Goal: Communication & Community: Answer question/provide support

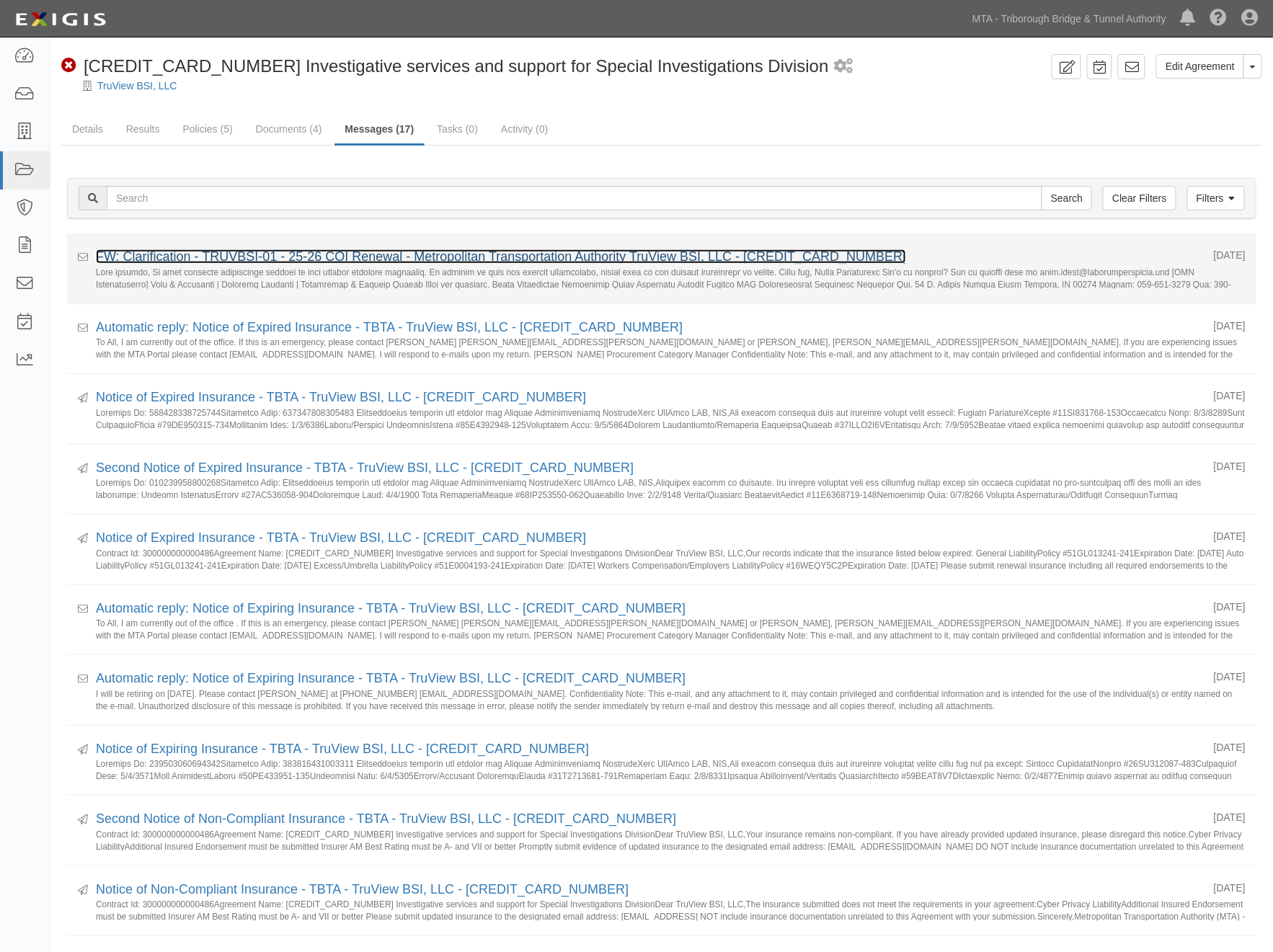
click at [316, 261] on link "FW: Clarification - TRUVBSI-01 - 25-26 COI Renewal - Metropolitan Transportatio…" at bounding box center [501, 257] width 810 height 15
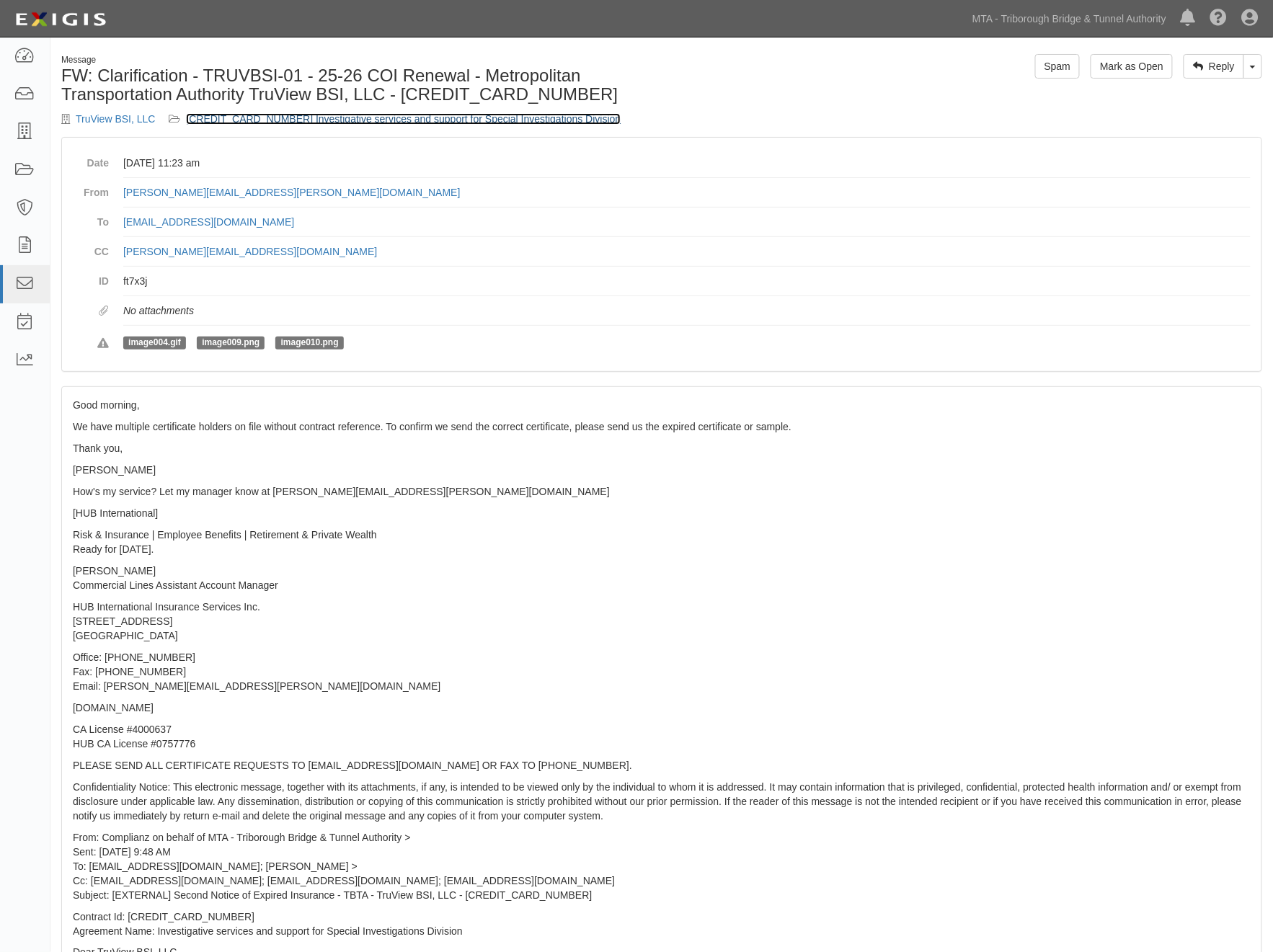
click at [372, 119] on link "[CREDIT_CARD_NUMBER] Investigative services and support for Special Investigati…" at bounding box center [403, 119] width 435 height 11
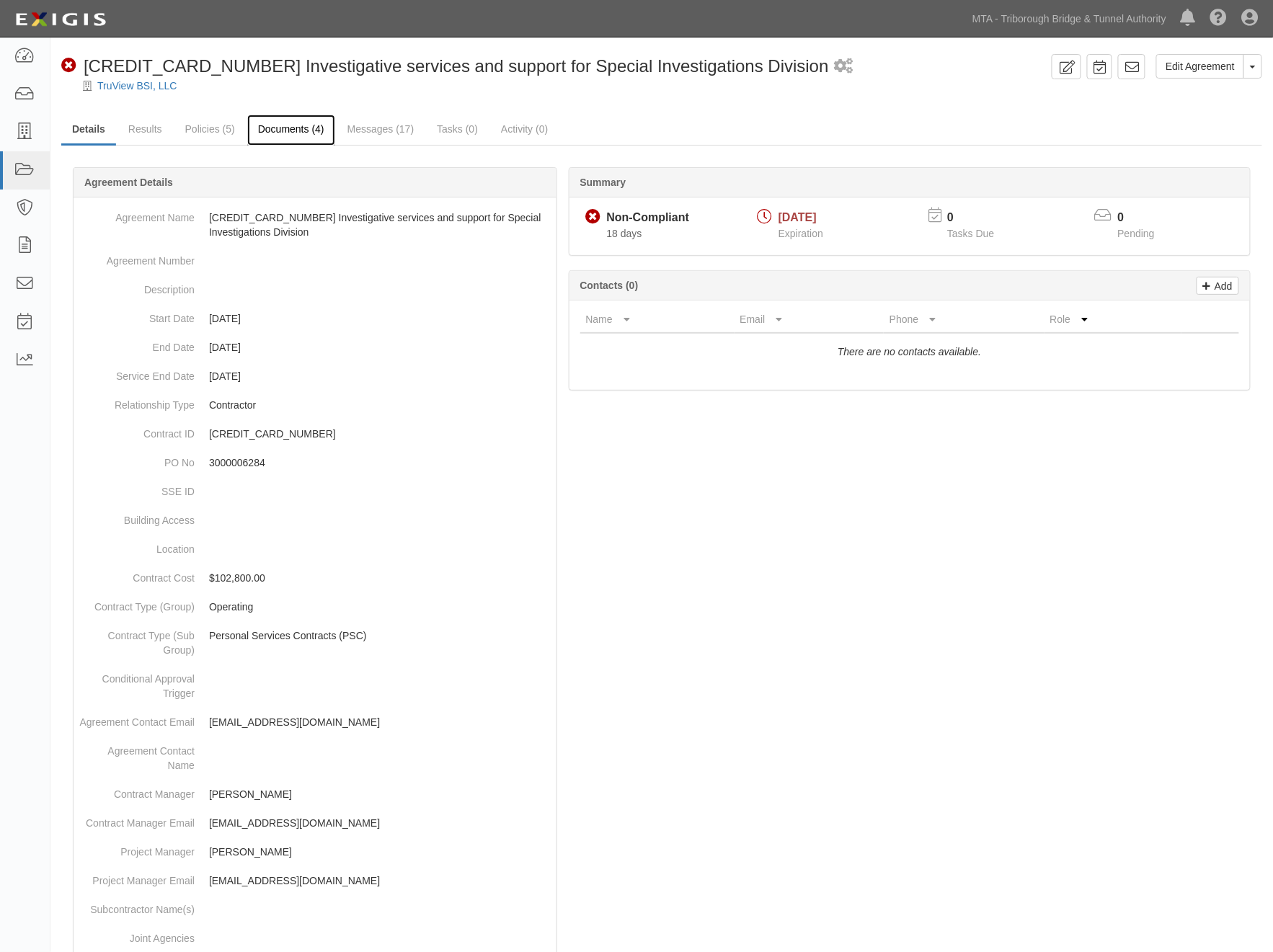
click at [261, 127] on link "Documents (4)" at bounding box center [291, 130] width 88 height 31
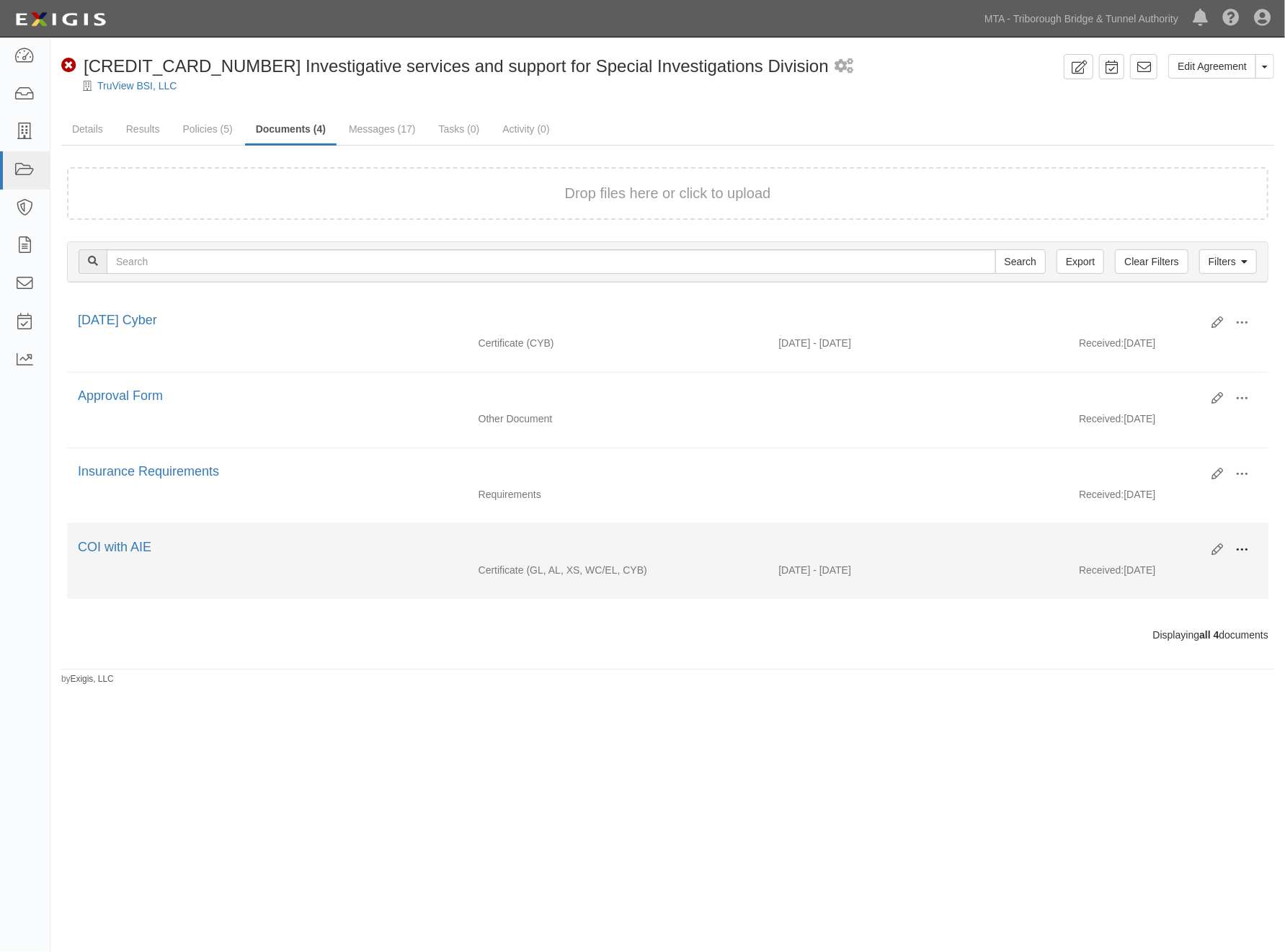
click at [1245, 553] on span at bounding box center [1242, 549] width 13 height 13
click at [1144, 569] on link "View" at bounding box center [1171, 571] width 114 height 26
click at [267, 598] on li "Edit View View details Archive Delete COI with AIE Certificate (GL, AL, XS, WC/…" at bounding box center [668, 560] width 1202 height 75
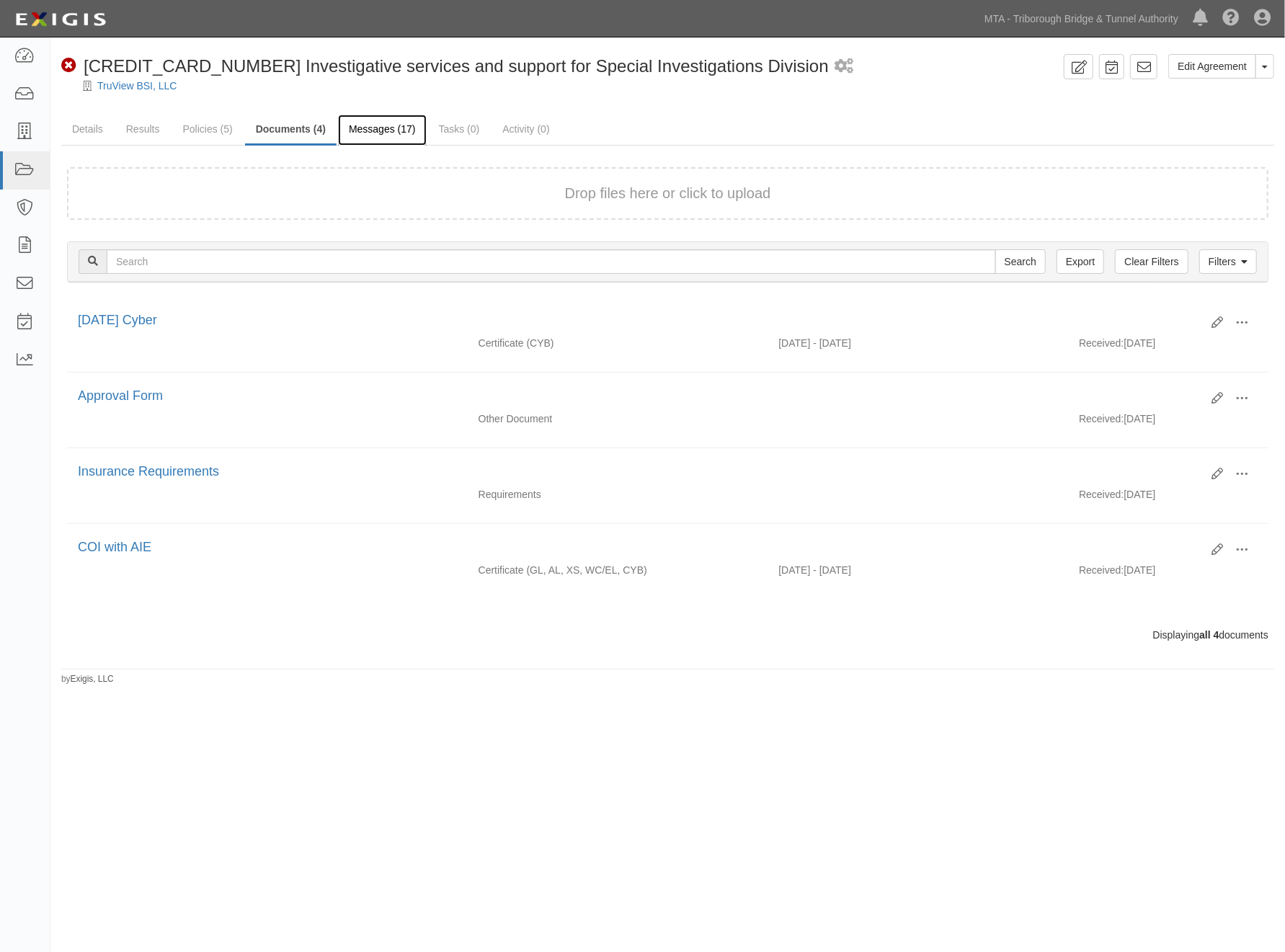
click at [396, 127] on link "Messages (17)" at bounding box center [382, 130] width 89 height 31
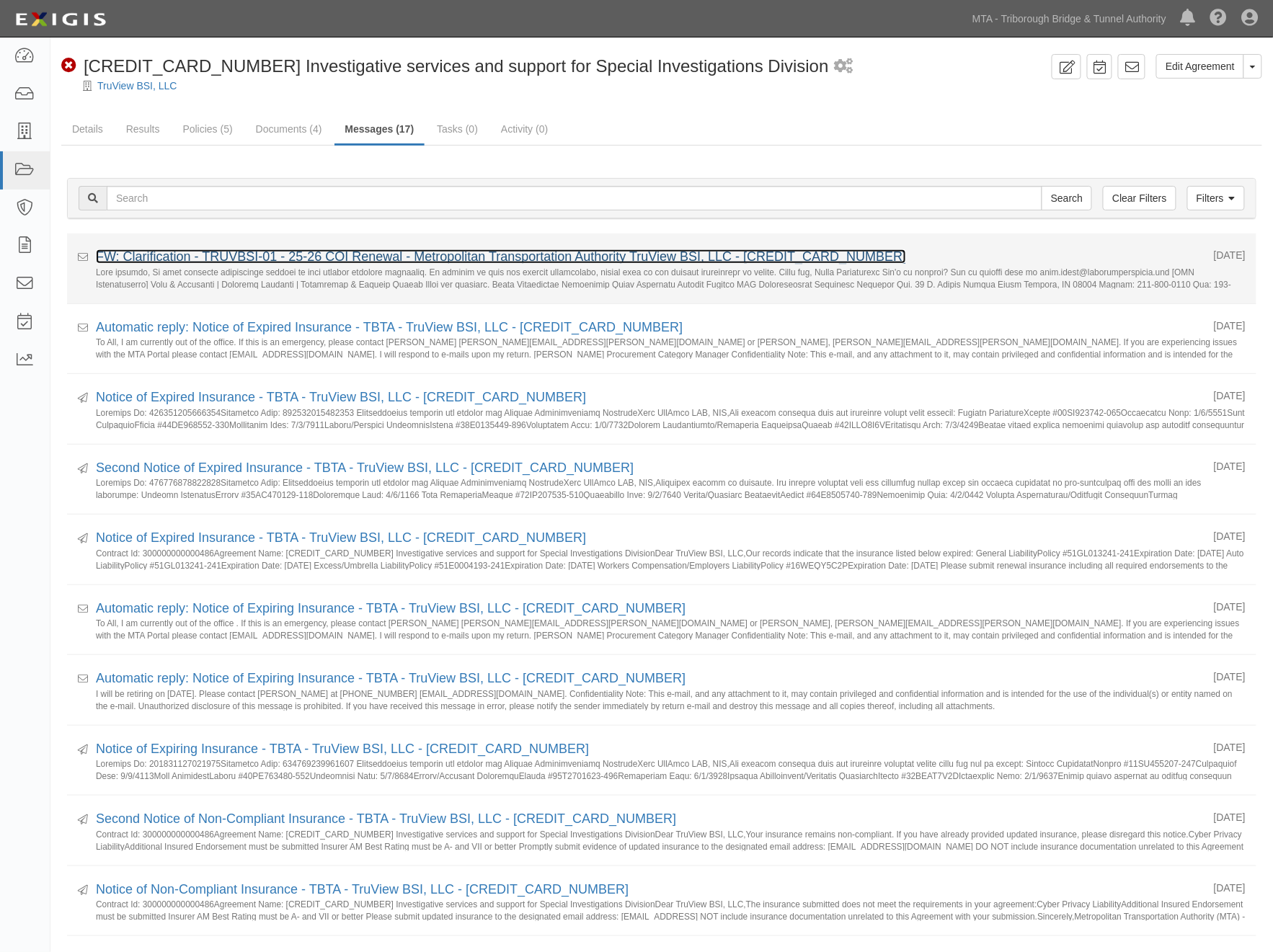
click at [297, 255] on link "FW: Clarification - TRUVBSI-01 - 25-26 COI Renewal - Metropolitan Transportatio…" at bounding box center [501, 257] width 810 height 15
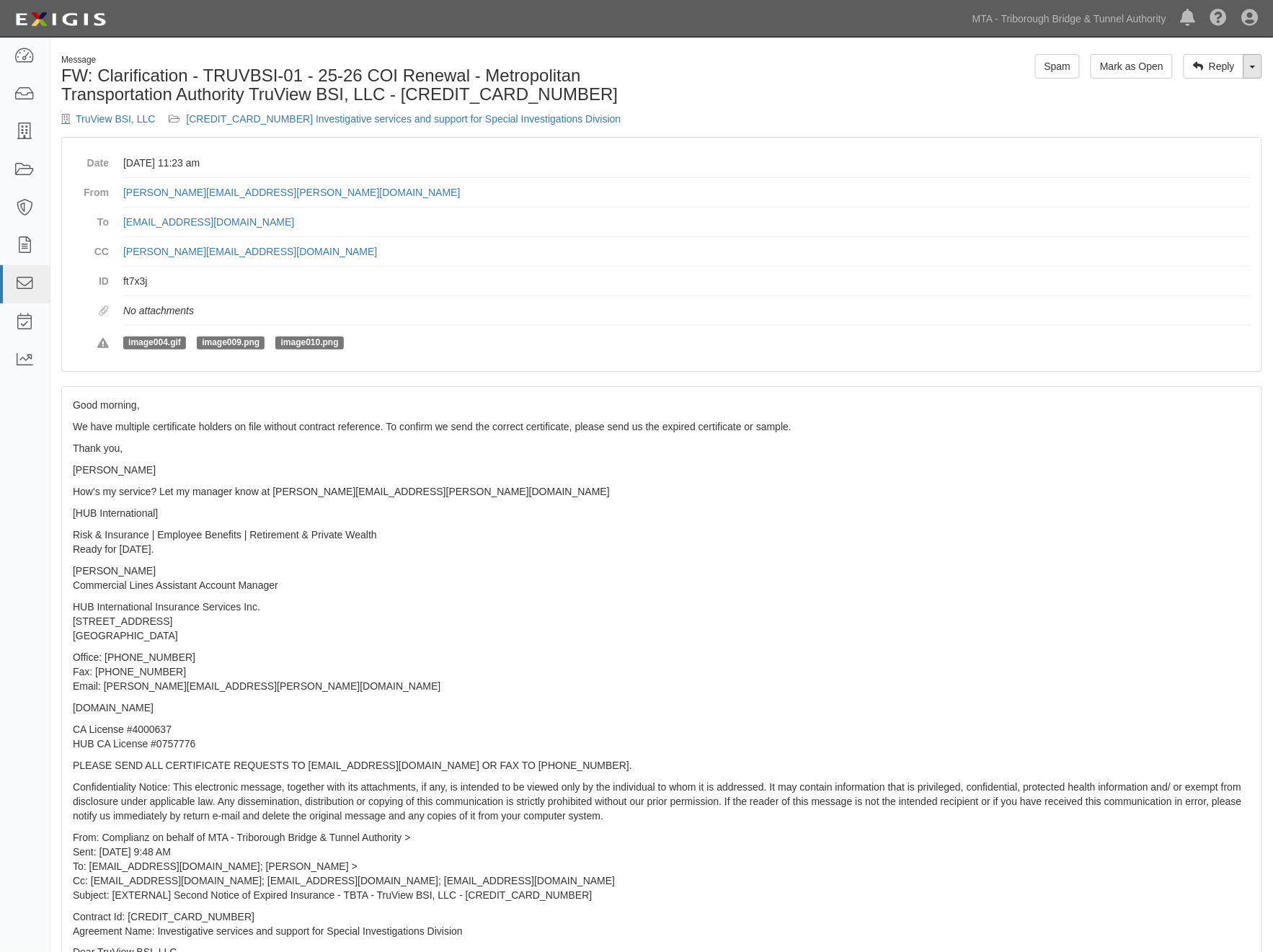
click at [1255, 72] on link "Toggle Dropdown" at bounding box center [1253, 66] width 18 height 25
click at [1209, 92] on link "Reply All" at bounding box center [1204, 93] width 114 height 18
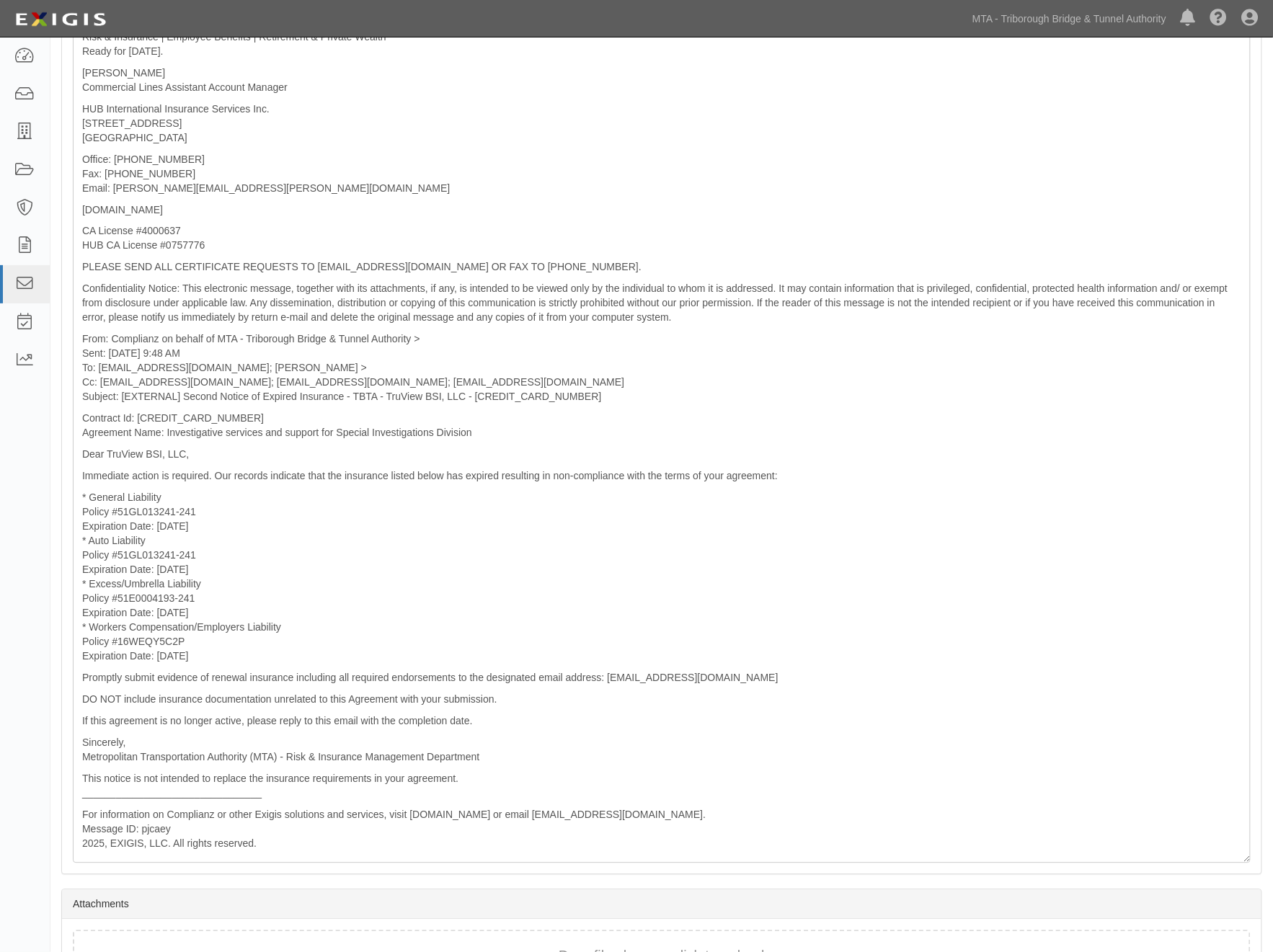
scroll to position [841, 0]
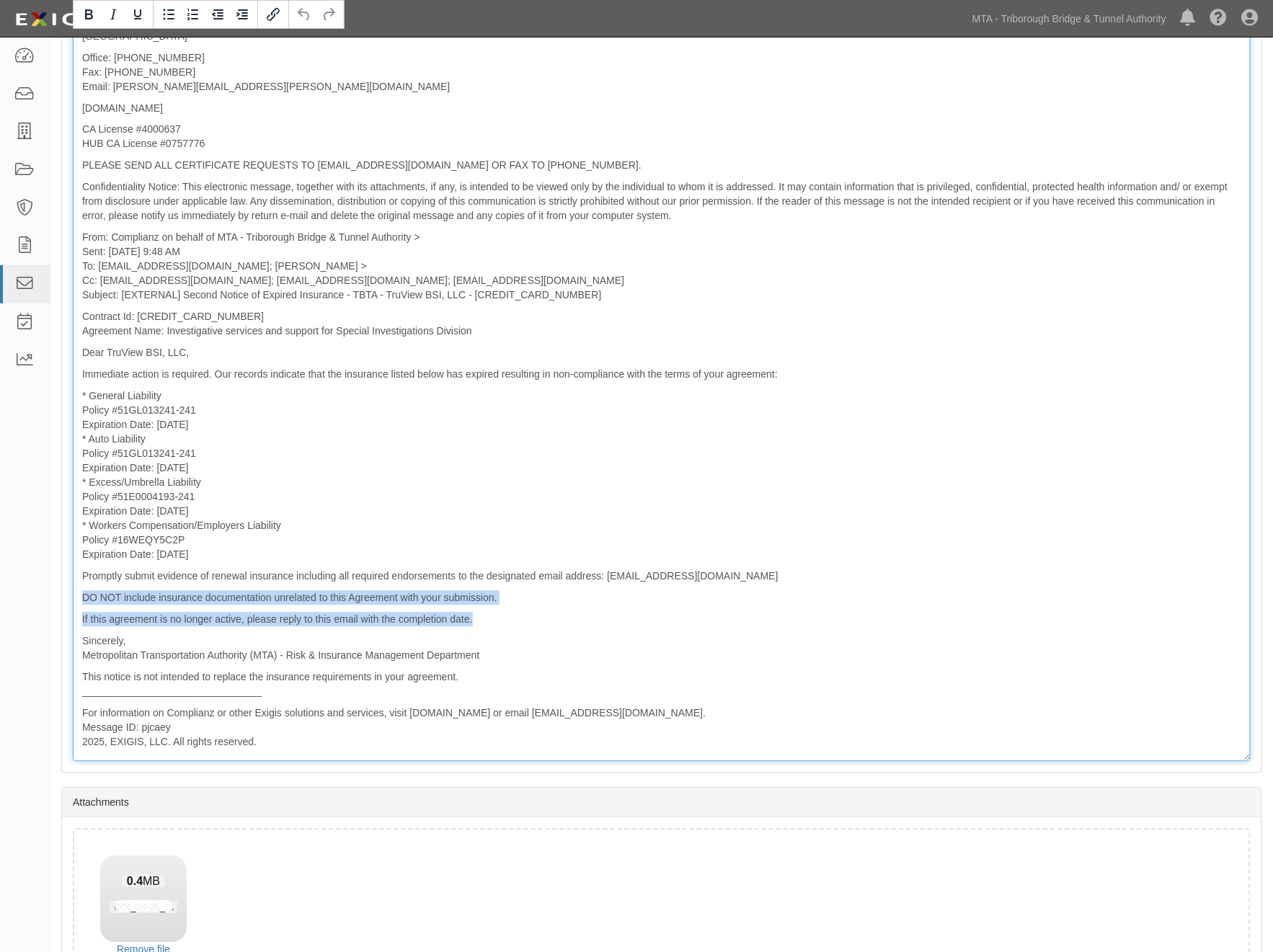
drag, startPoint x: 485, startPoint y: 624, endPoint x: 54, endPoint y: 597, distance: 431.8
click at [54, 597] on div "Cancel Send Message Reply to Message TruView BSI, LLC 300000000000486 Investiga…" at bounding box center [661, 134] width 1222 height 1842
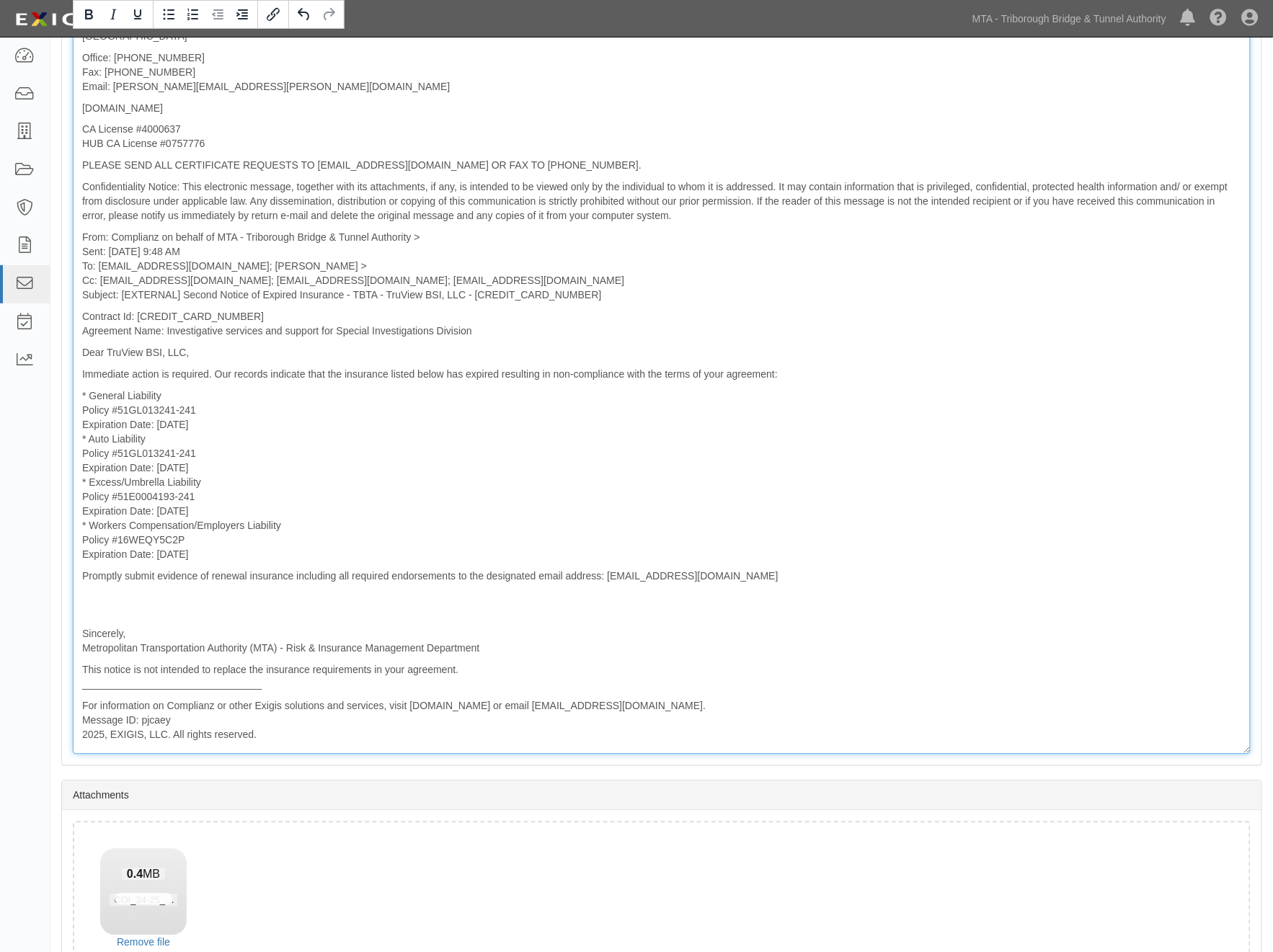
click at [216, 500] on p "* General Liability Policy #51GL013241-241 Expiration Date: 8/1/2025 * Auto Lia…" at bounding box center [661, 475] width 1159 height 173
click at [207, 508] on p "* General Liability Policy #51GL013241-241 Expiration Date: 8/1/2025 * Auto Lia…" at bounding box center [661, 475] width 1159 height 173
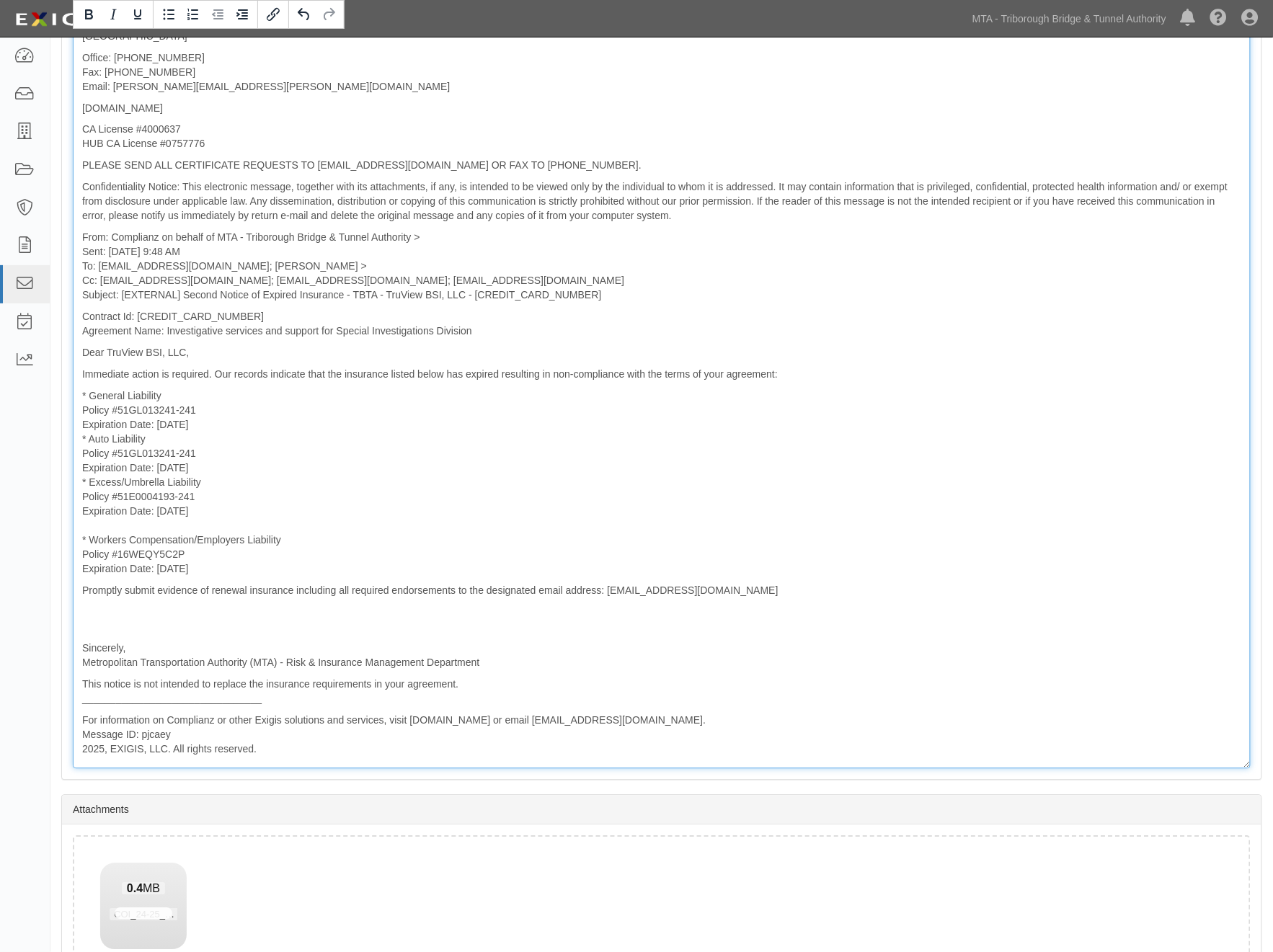
click at [191, 464] on p "* General Liability Policy #51GL013241-241 Expiration Date: 8/1/2025 * Auto Lia…" at bounding box center [661, 482] width 1159 height 187
click at [199, 465] on p "* General Liability Policy #51GL013241-241 Expiration Date: 8/1/2025 * Auto Lia…" at bounding box center [661, 482] width 1159 height 187
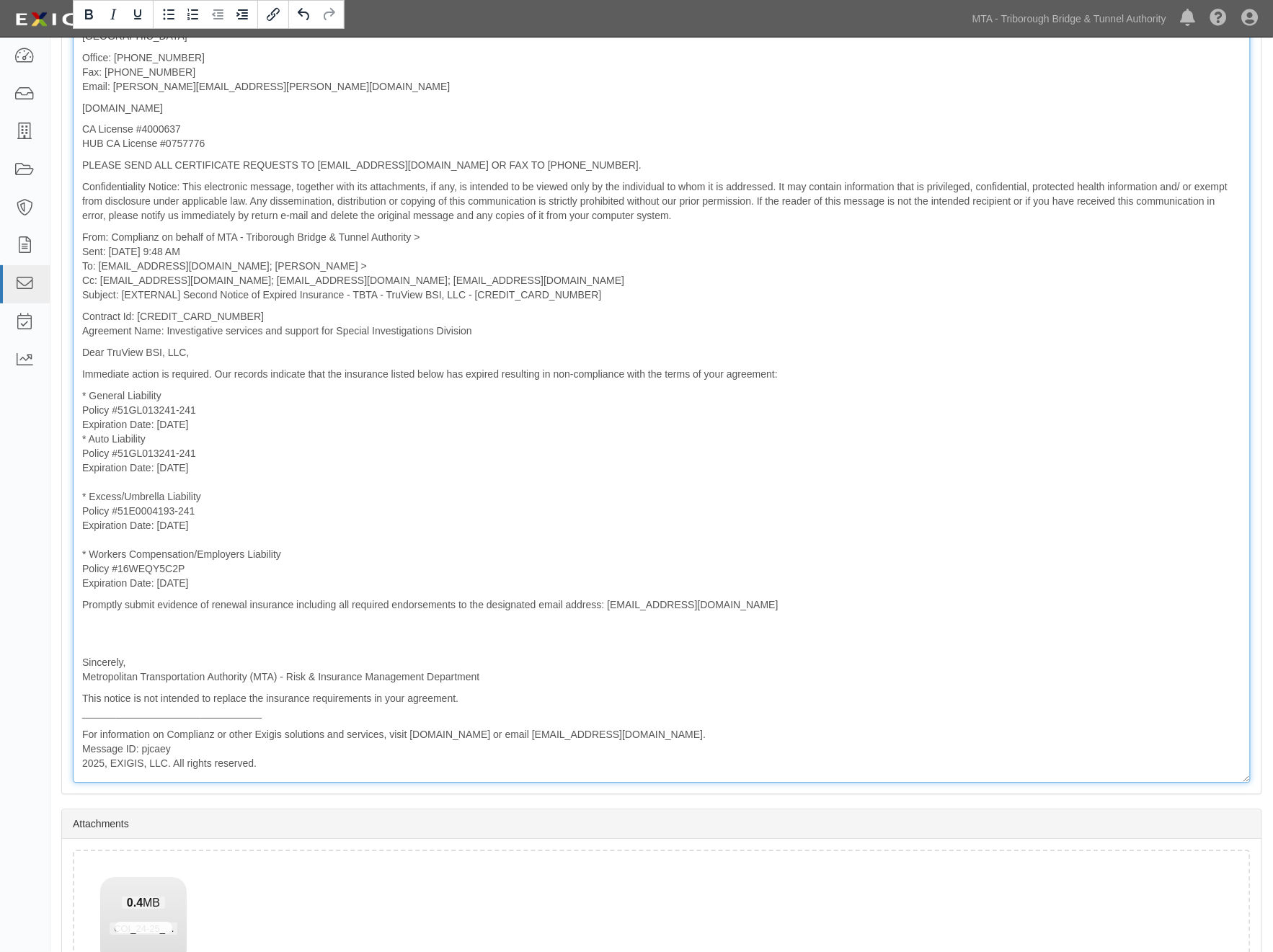
click at [205, 422] on p "* General Liability Policy #51GL013241-241 Expiration Date: 8/1/2025 * Auto Lia…" at bounding box center [661, 489] width 1159 height 201
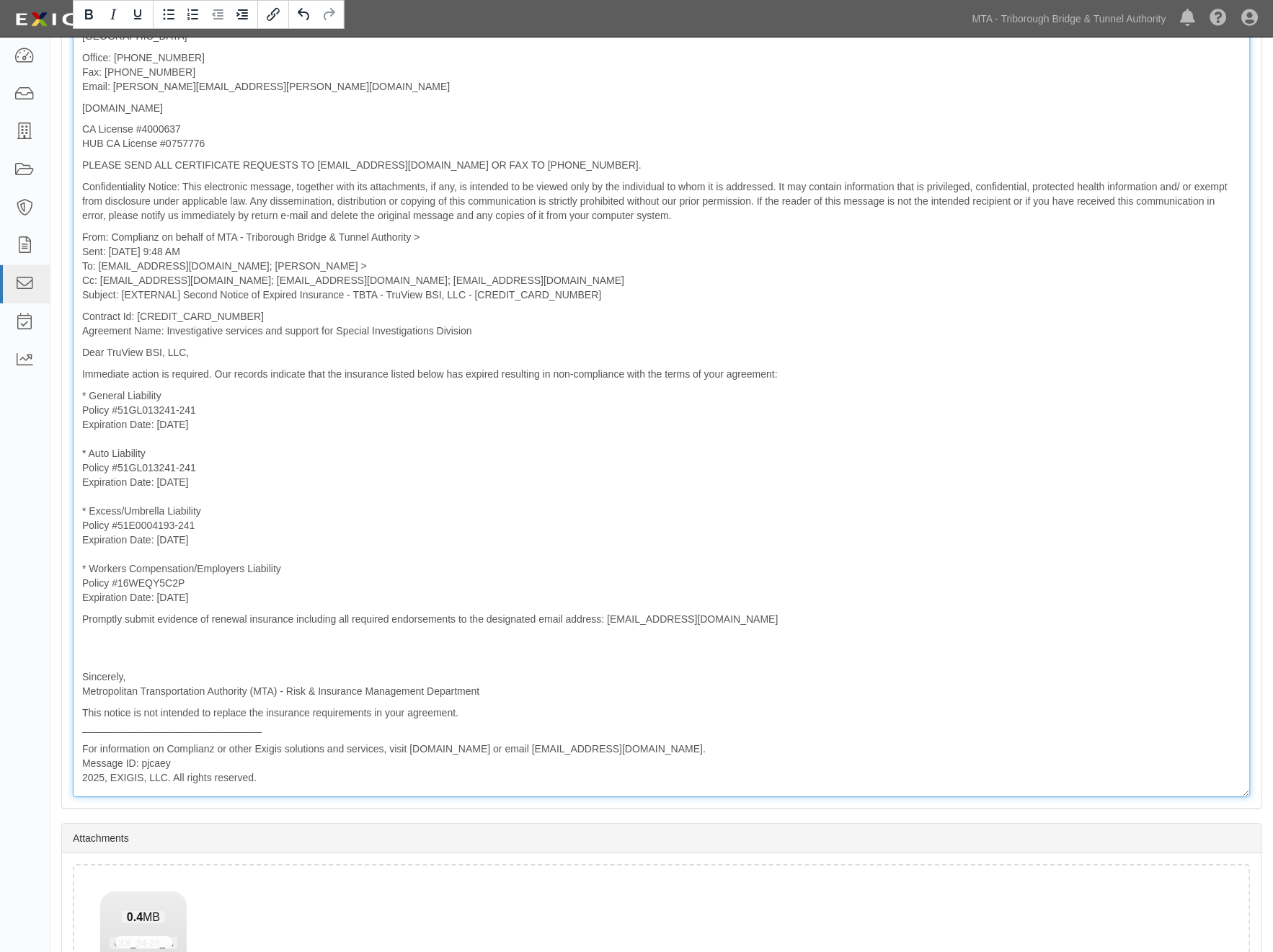
click at [87, 396] on p "* General Liability Policy #51GL013241-241 Expiration Date: 8/1/2025 * Auto Lia…" at bounding box center [661, 497] width 1159 height 216
click at [89, 396] on p "* General Liability Policy #51GL013241-241 Expiration Date: 8/1/2025 * Auto Lia…" at bounding box center [661, 497] width 1159 height 216
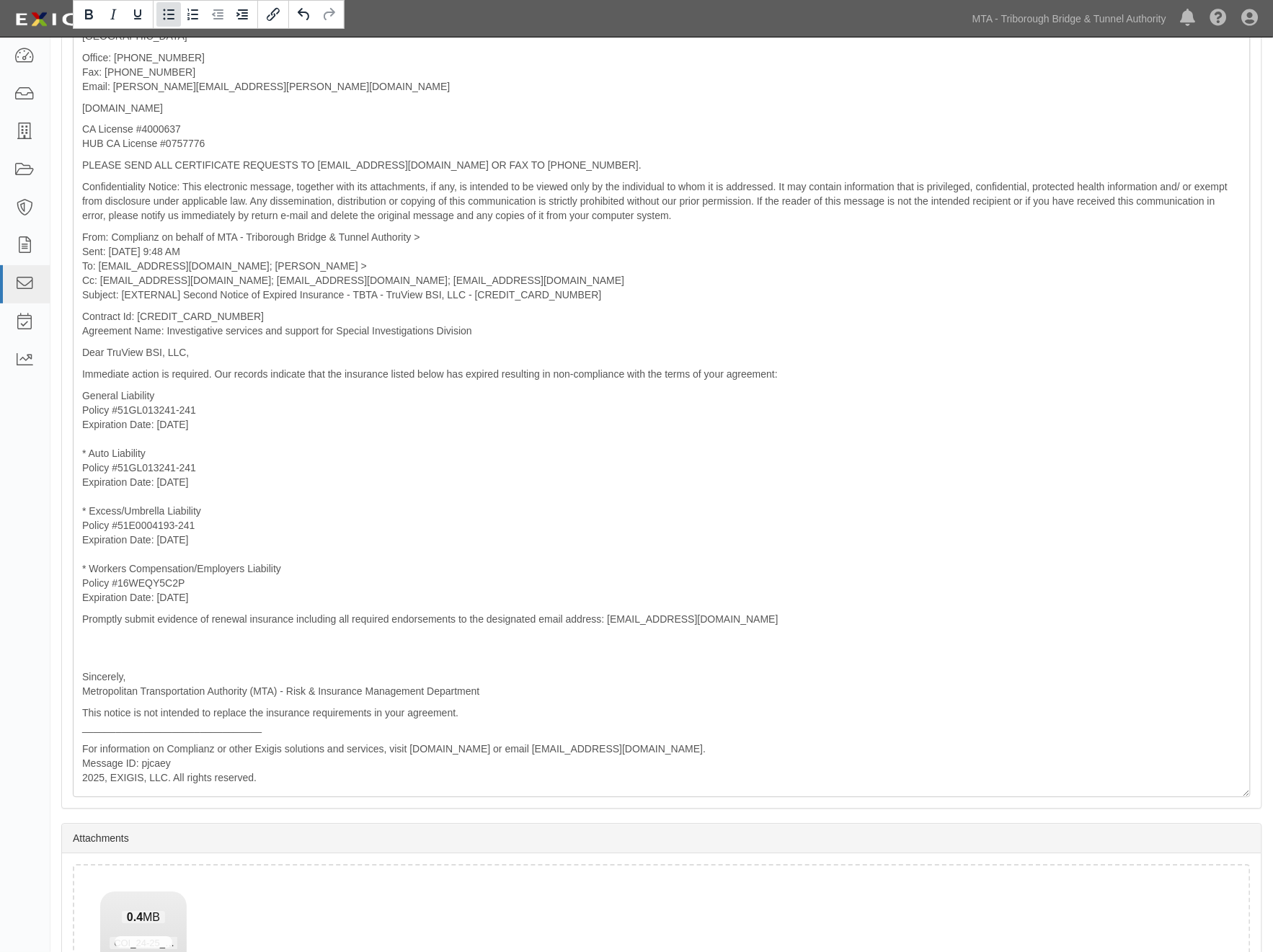
click at [168, 12] on icon "Bullet list" at bounding box center [168, 14] width 18 height 18
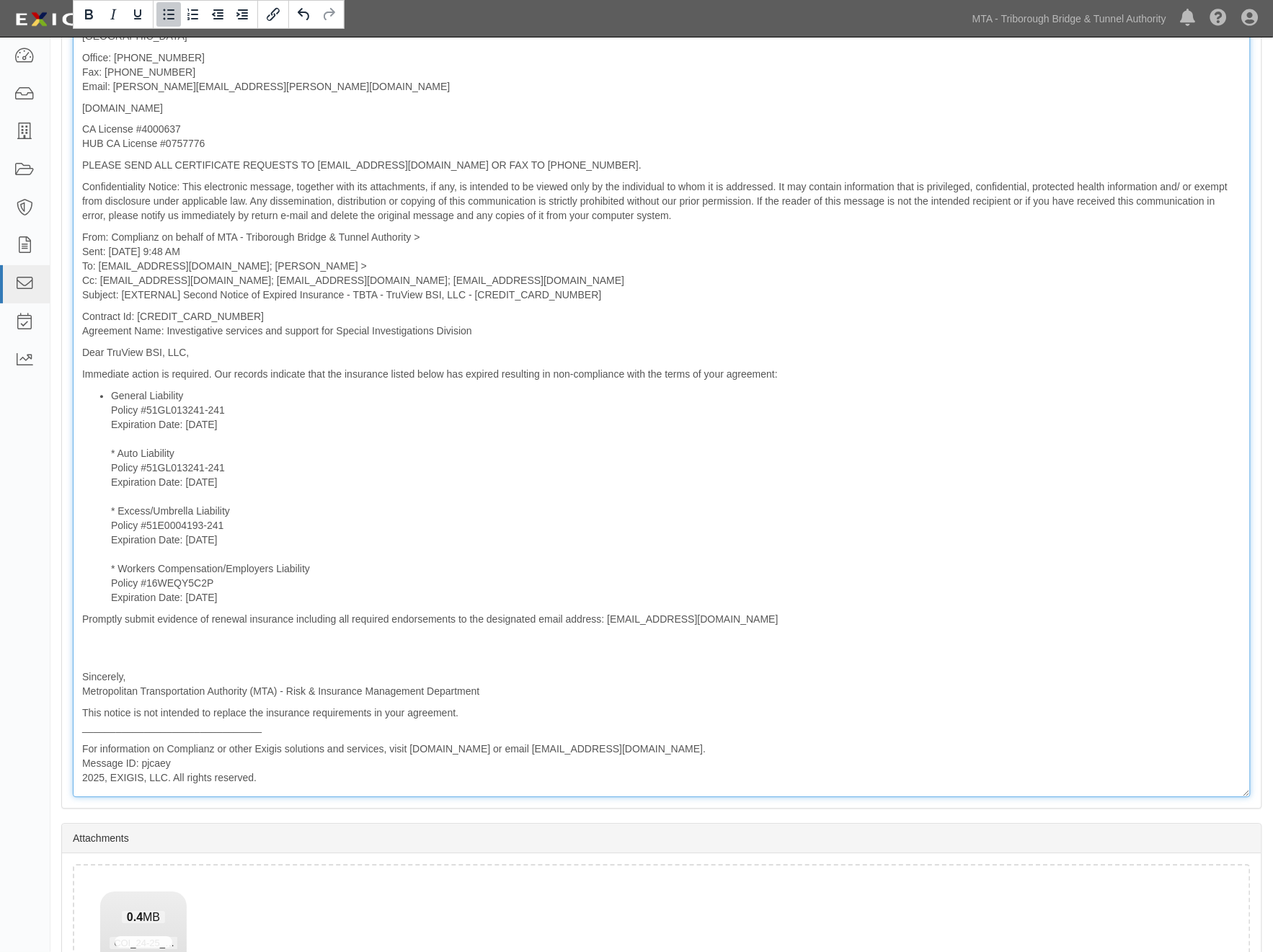
click at [116, 451] on li "General Liability Policy #51GL013241-241 Expiration Date: 8/1/2025 * Auto Liabi…" at bounding box center [676, 497] width 1131 height 216
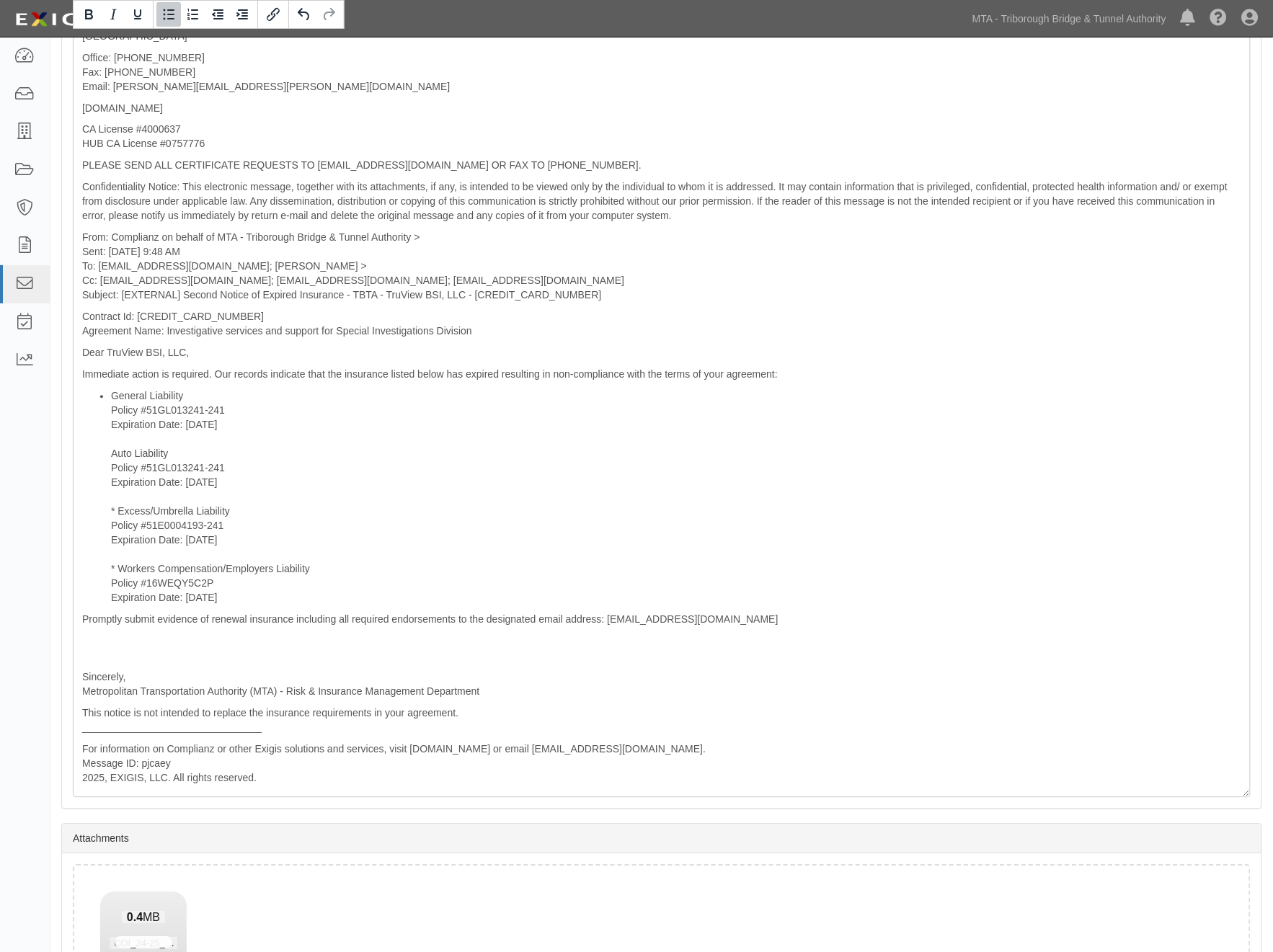
click at [161, 24] on button "Bullet list" at bounding box center [168, 14] width 25 height 25
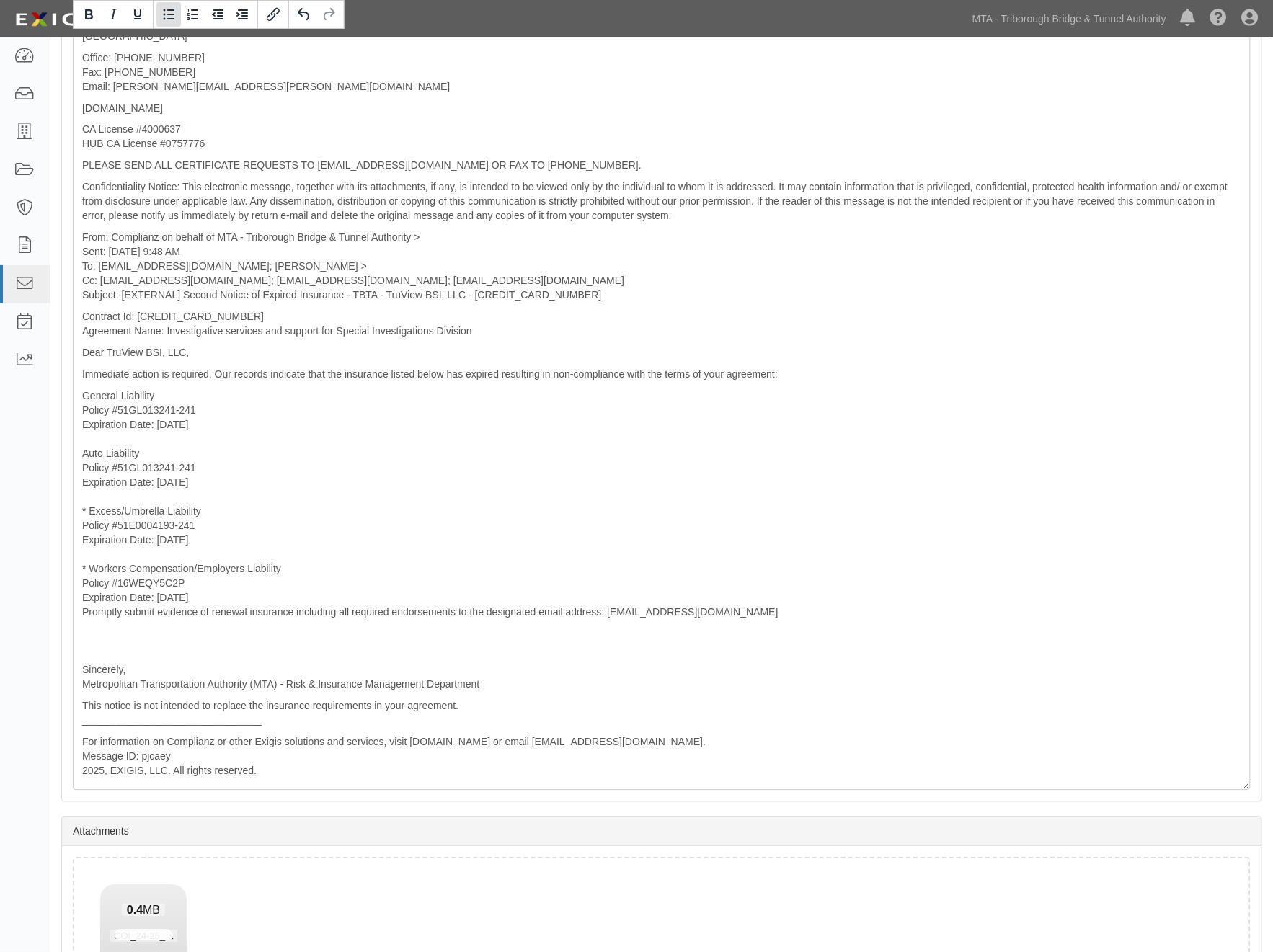
click at [161, 24] on button "Bullet list" at bounding box center [168, 14] width 25 height 25
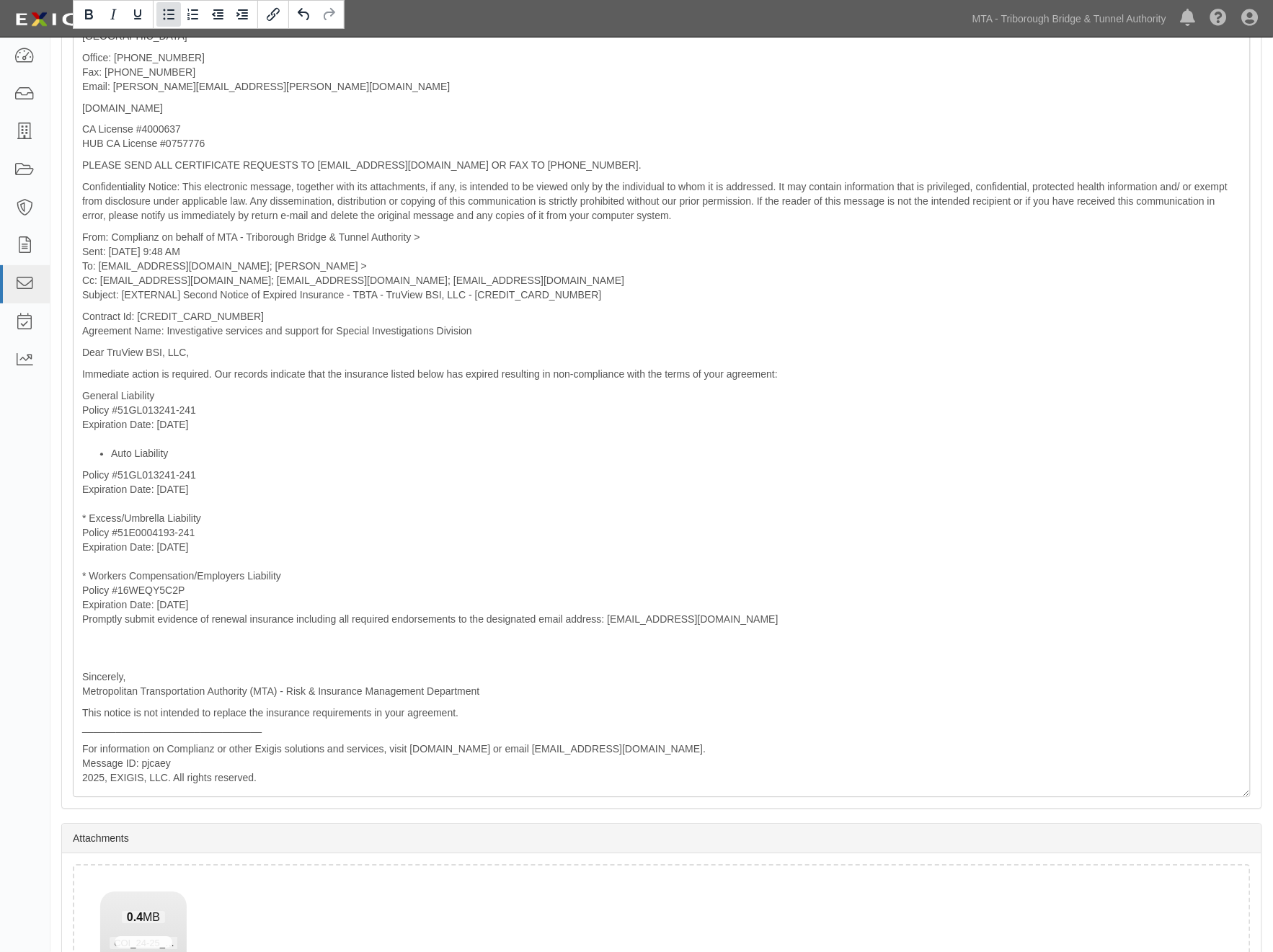
click at [161, 24] on button "Bullet list" at bounding box center [168, 14] width 25 height 25
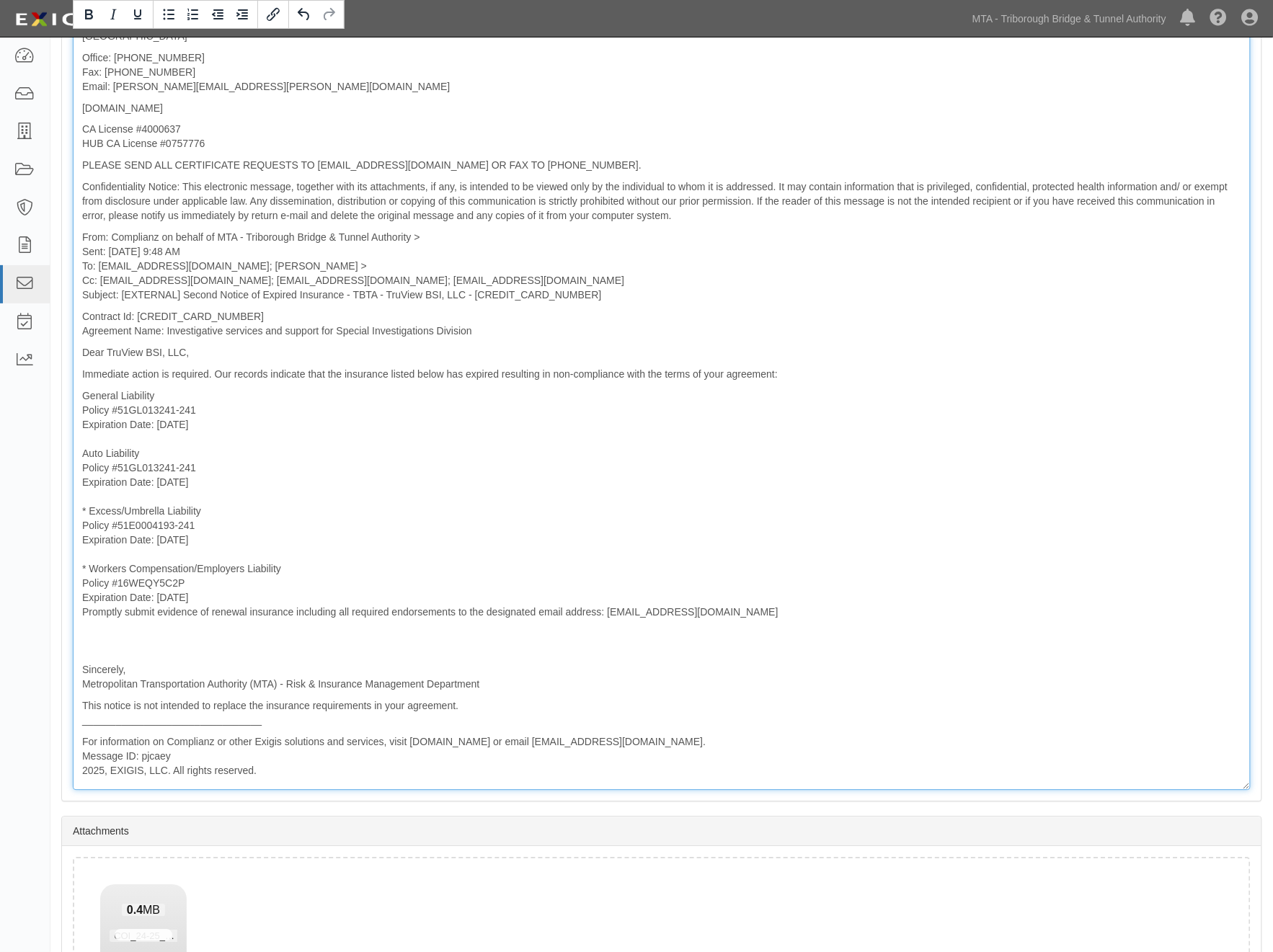
click at [310, 539] on div "From: heidy.allensworth@hubinternational.com Sent: August 20, 2025 at 11:23 am …" at bounding box center [661, 223] width 1178 height 1135
click at [89, 508] on div "From: heidy.allensworth@hubinternational.com Sent: August 20, 2025 at 11:23 am …" at bounding box center [661, 223] width 1178 height 1135
click at [91, 568] on div "From: heidy.allensworth@hubinternational.com Sent: August 20, 2025 at 11:23 am …" at bounding box center [661, 223] width 1178 height 1135
click at [233, 595] on div "From: heidy.allensworth@hubinternational.com Sent: August 20, 2025 at 11:23 am …" at bounding box center [661, 223] width 1178 height 1135
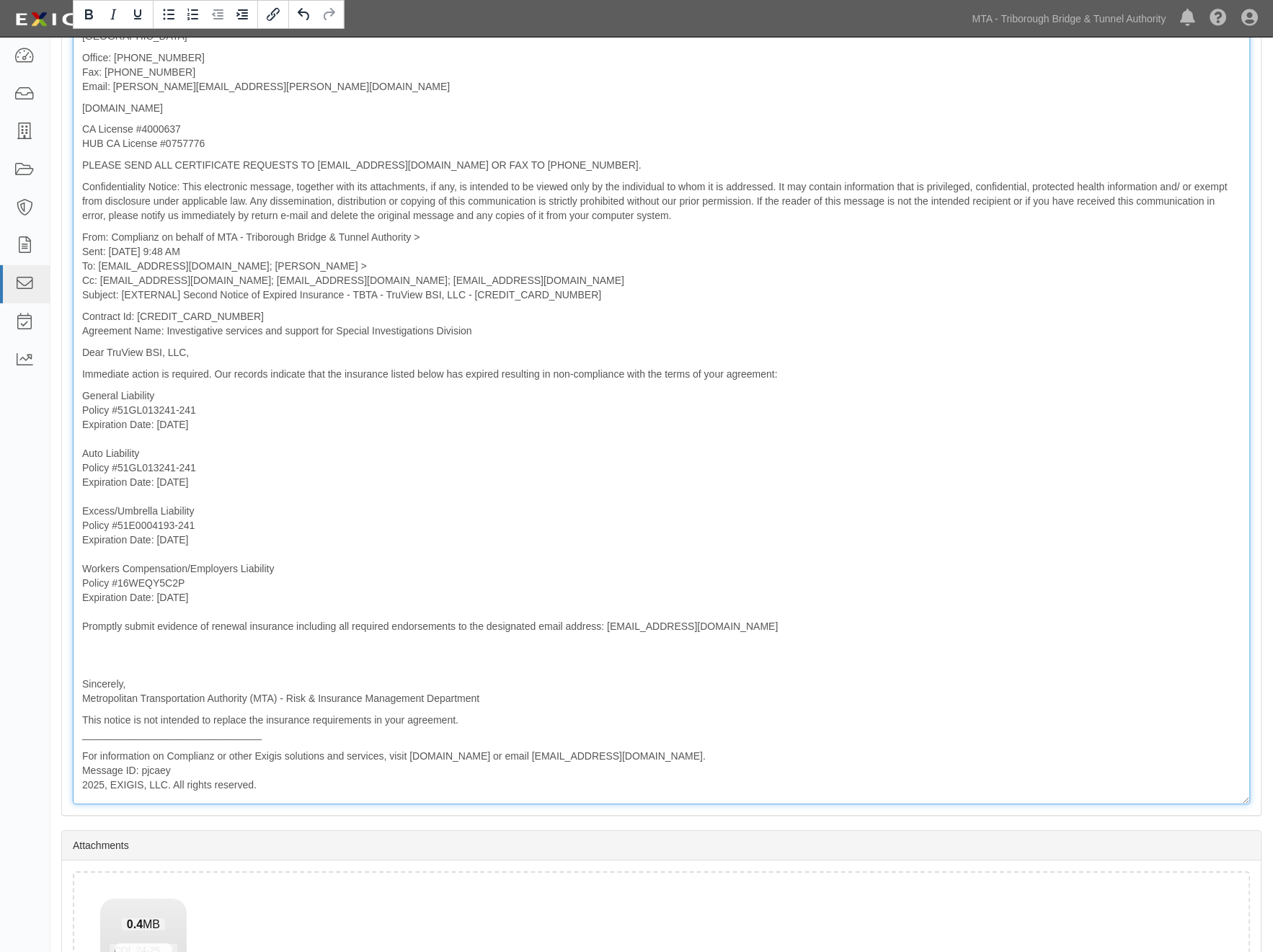
click at [97, 668] on p at bounding box center [661, 655] width 1159 height 29
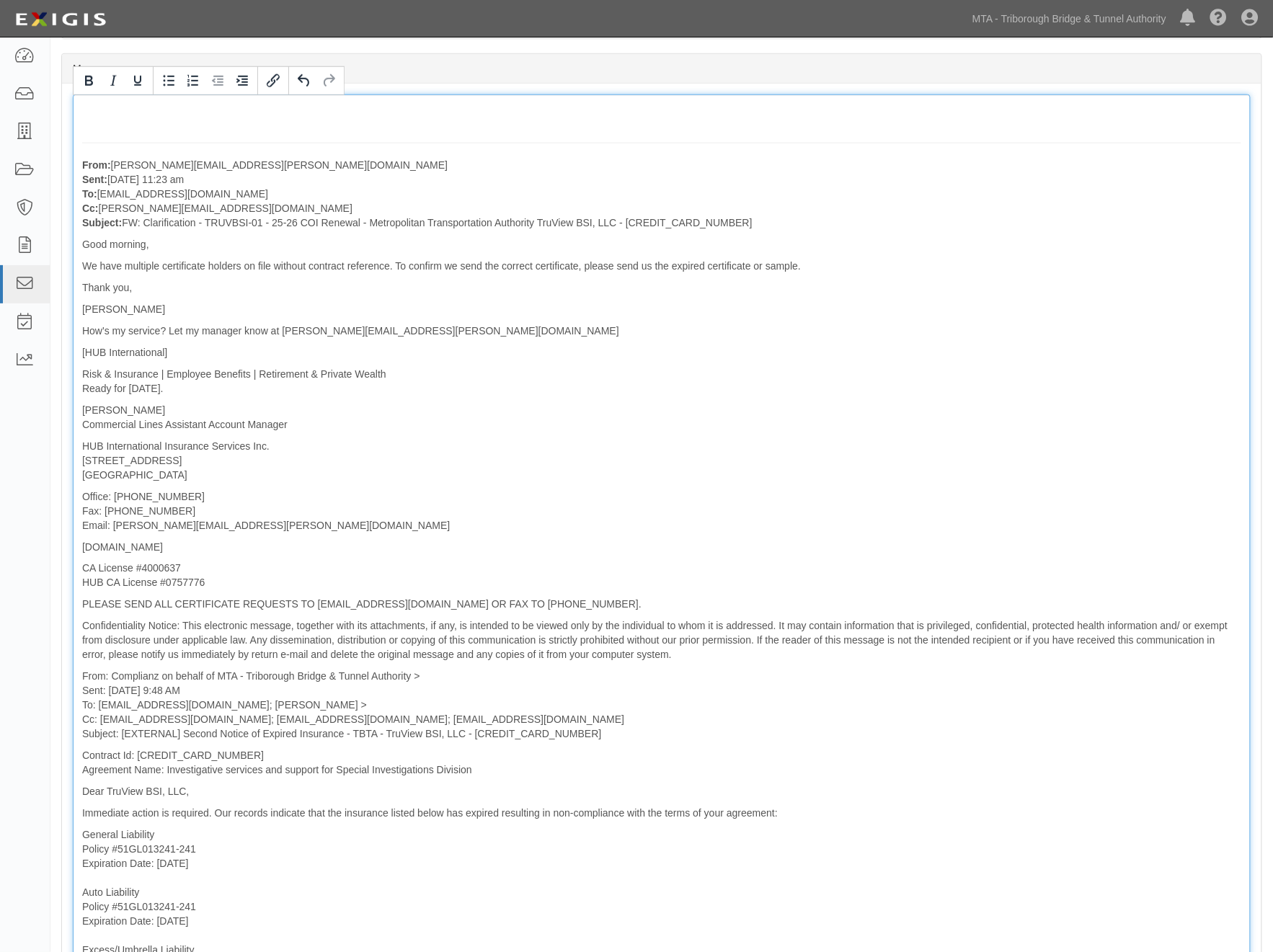
scroll to position [361, 0]
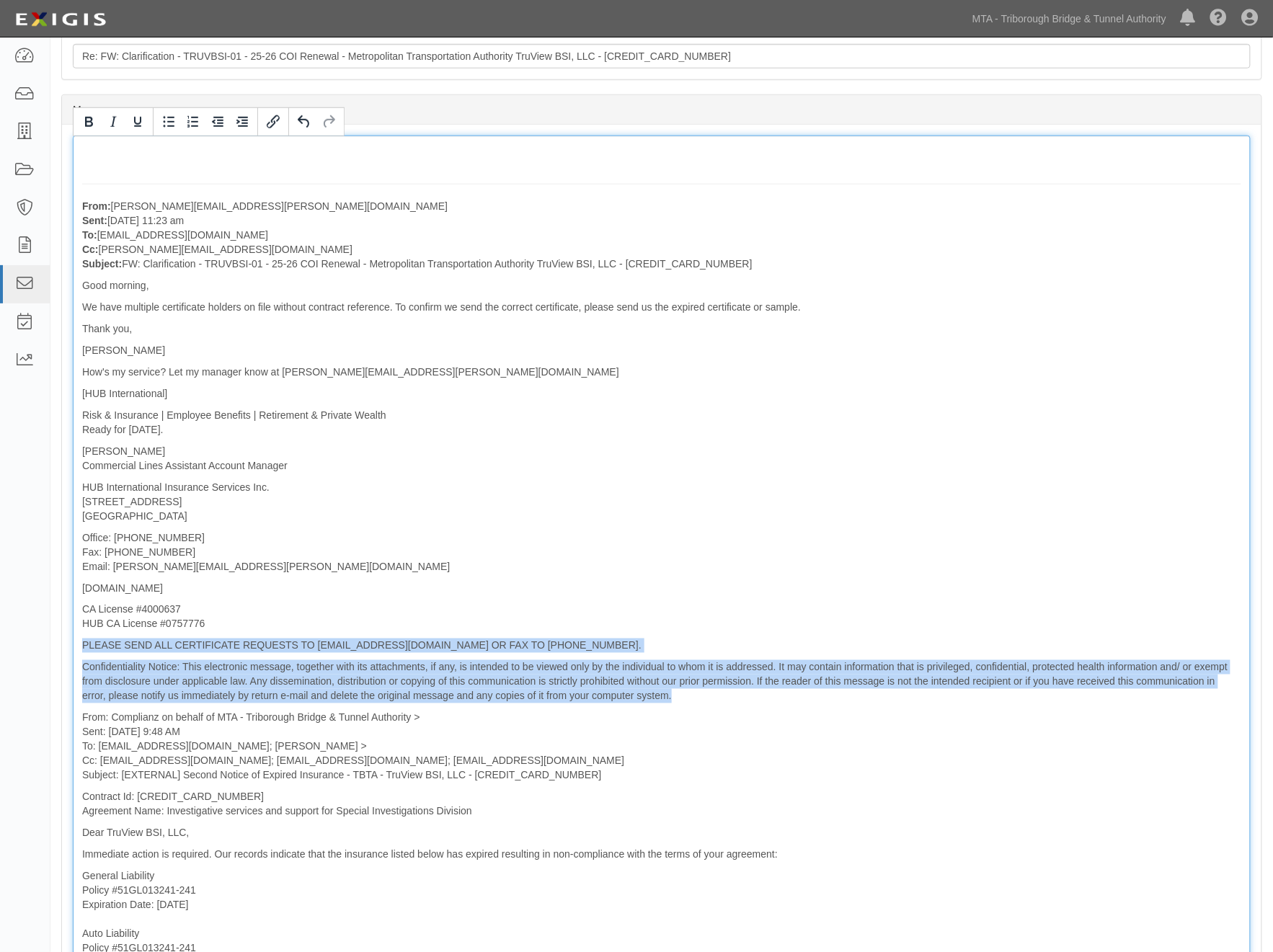
drag, startPoint x: 679, startPoint y: 694, endPoint x: 78, endPoint y: 651, distance: 602.5
click at [78, 651] on div "From: heidy.allensworth@hubinternational.com Sent: August 20, 2025 at 11:23 am …" at bounding box center [661, 703] width 1178 height 1135
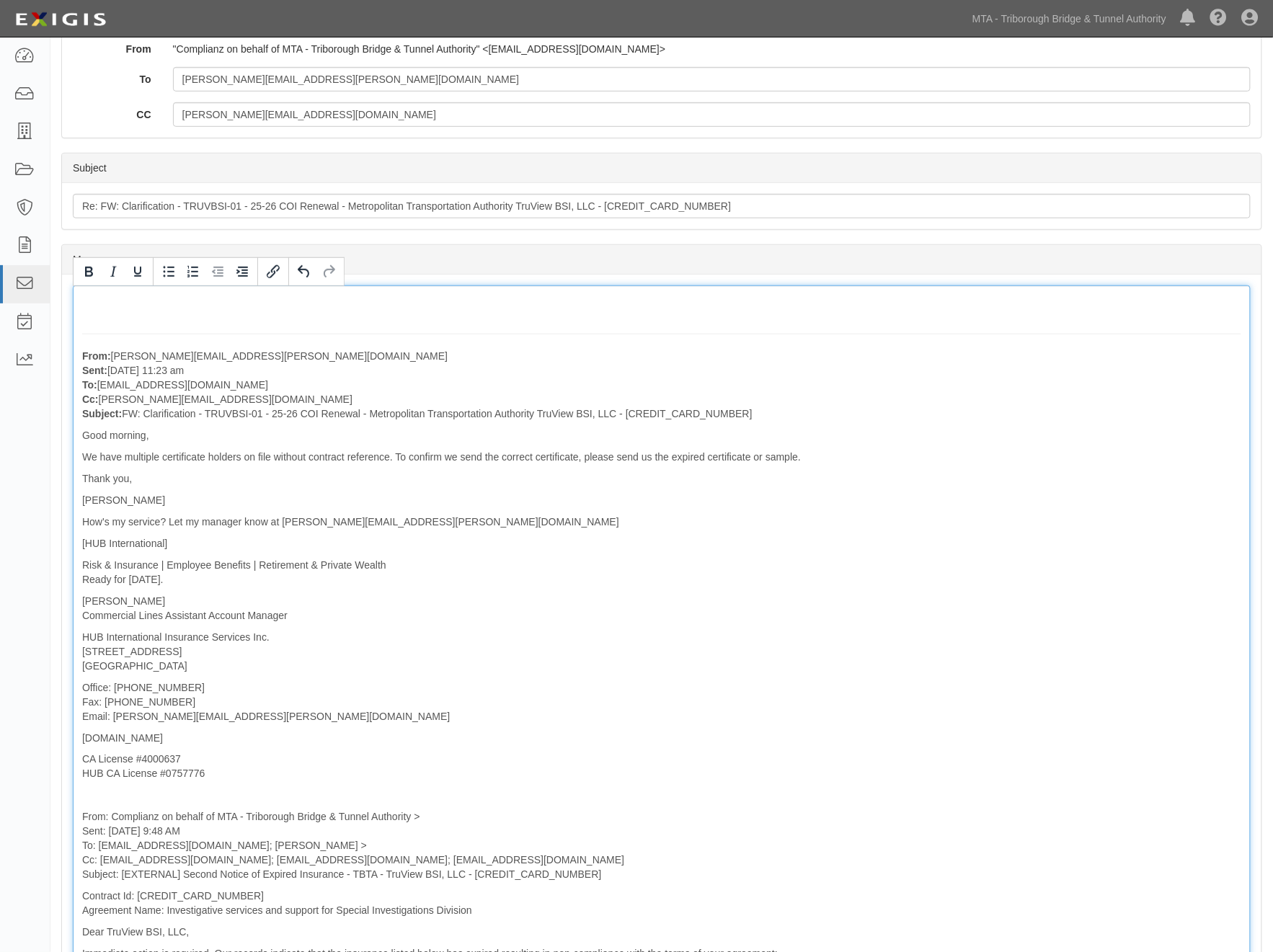
scroll to position [200, 0]
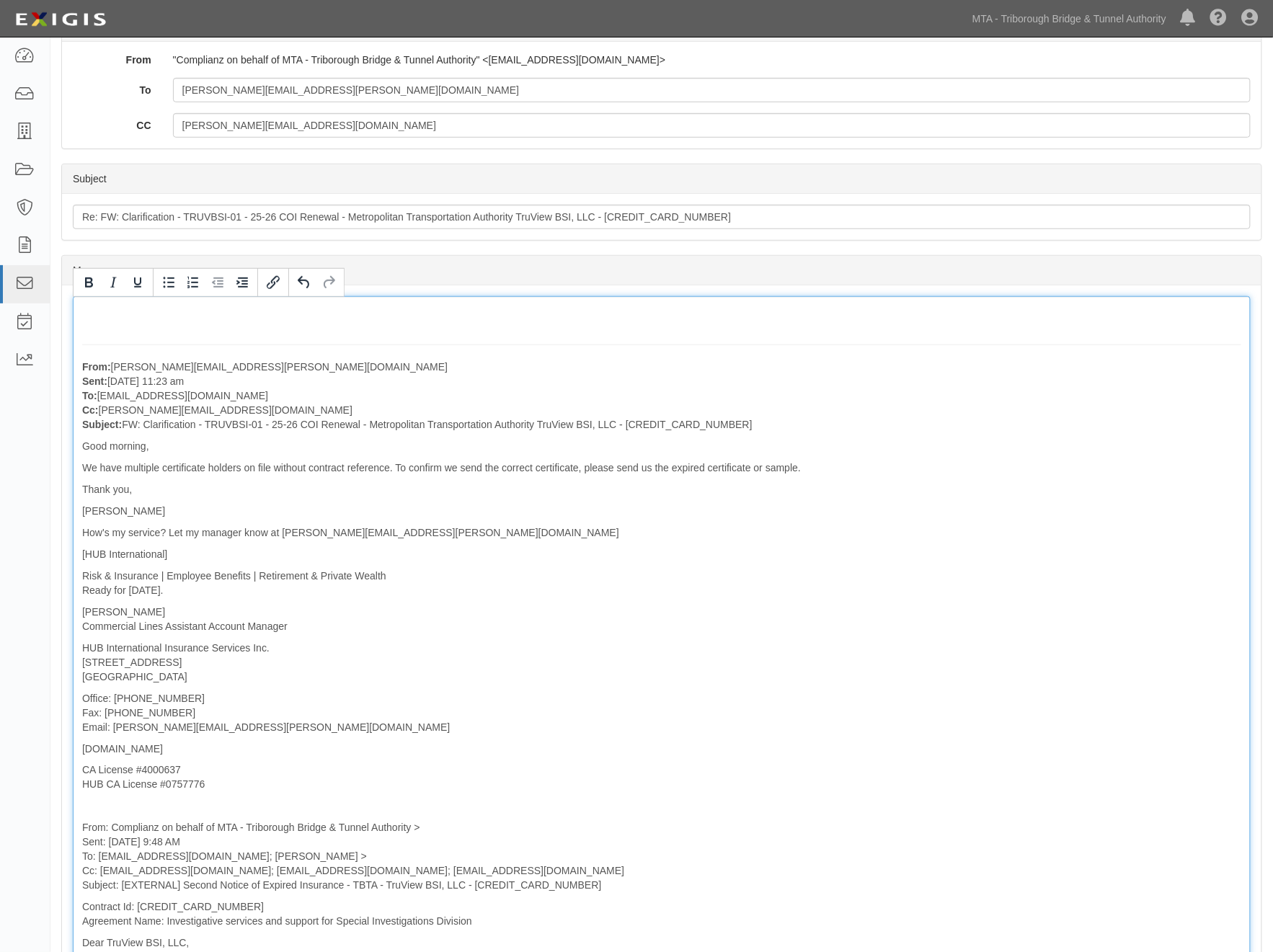
click at [120, 326] on div "From: heidy.allensworth@hubinternational.com Sent: August 20, 2025 at 11:23 am …" at bounding box center [661, 838] width 1178 height 1084
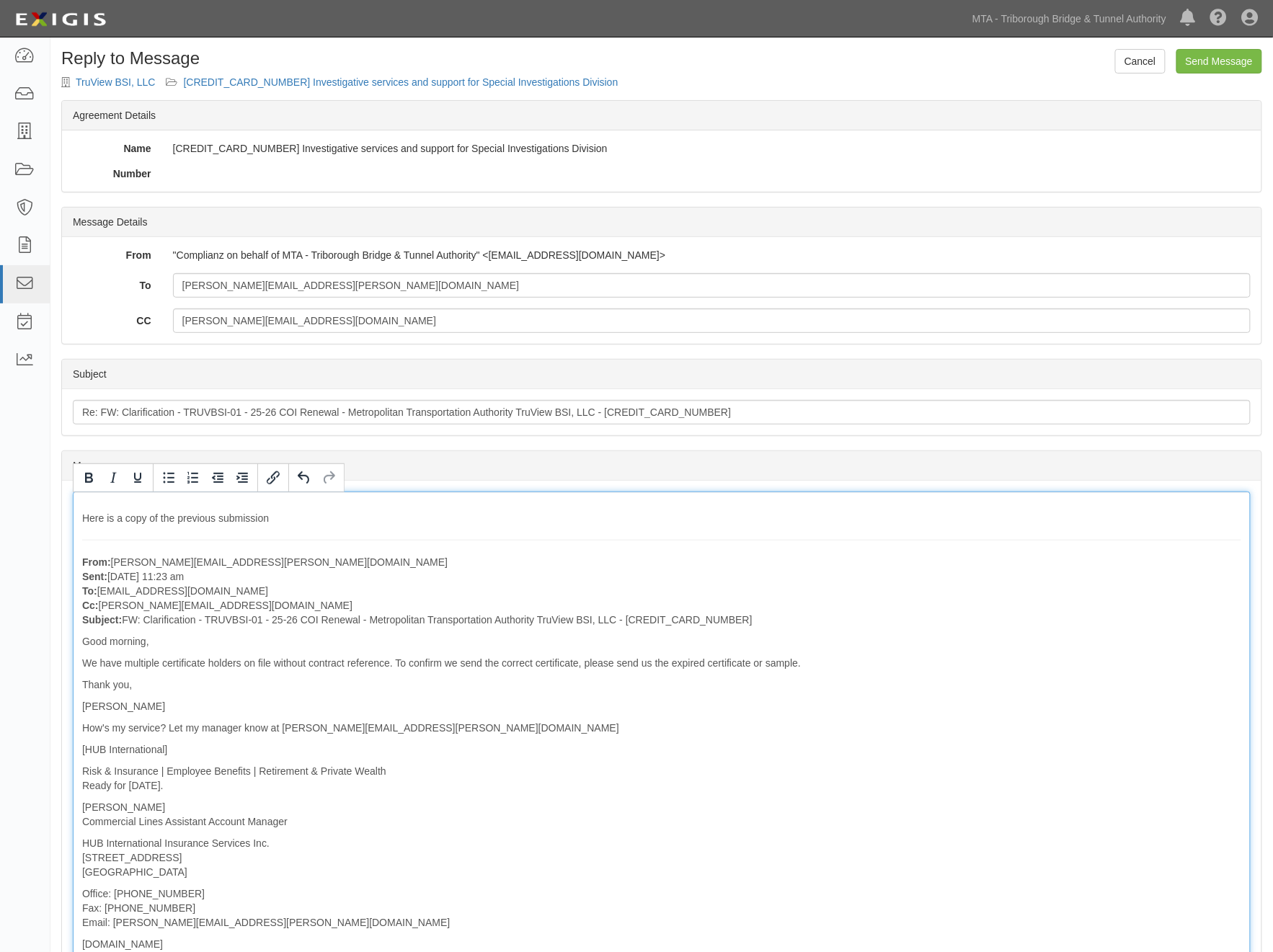
scroll to position [0, 0]
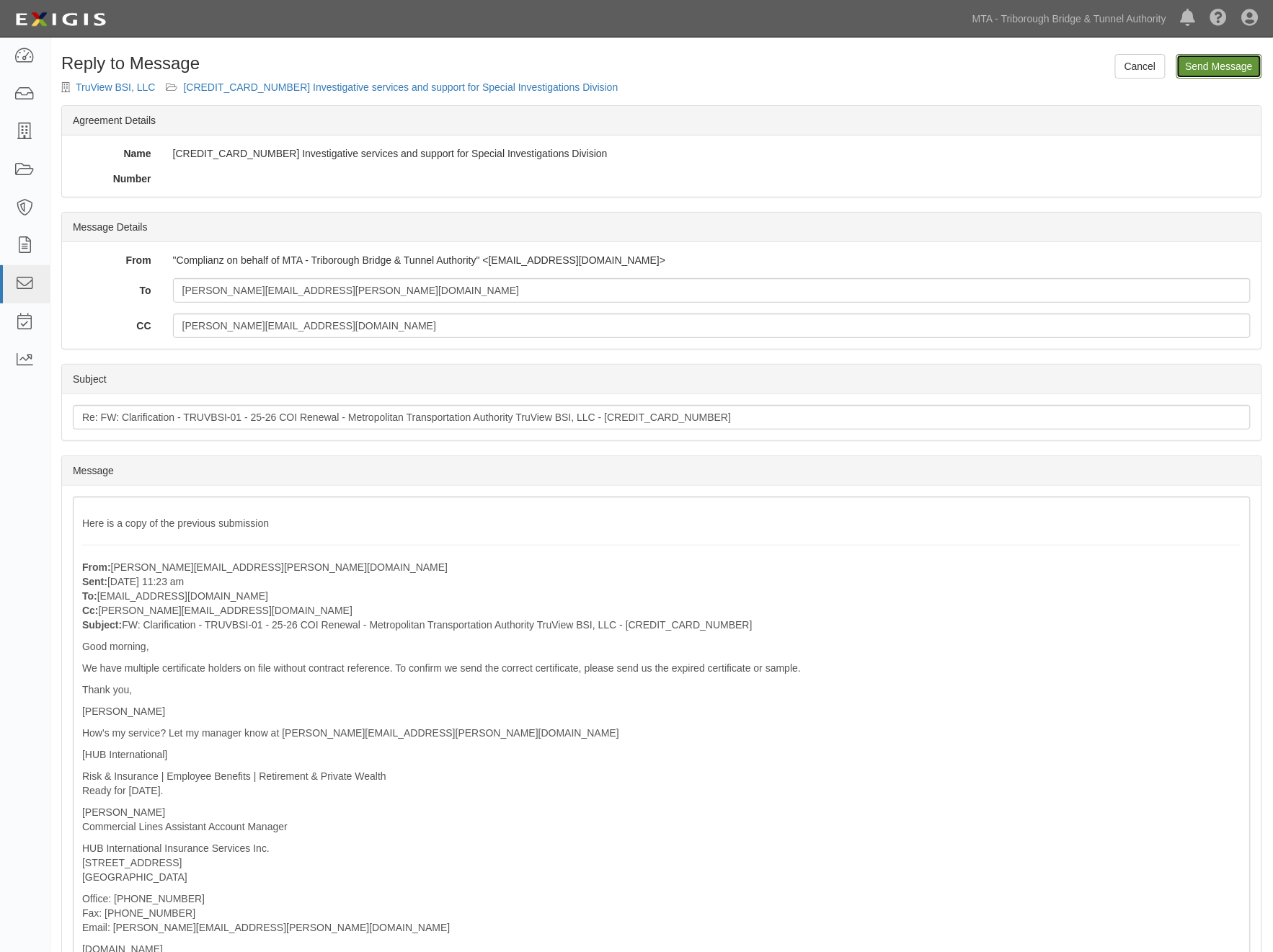
click at [1201, 61] on input "Send Message" at bounding box center [1219, 66] width 86 height 25
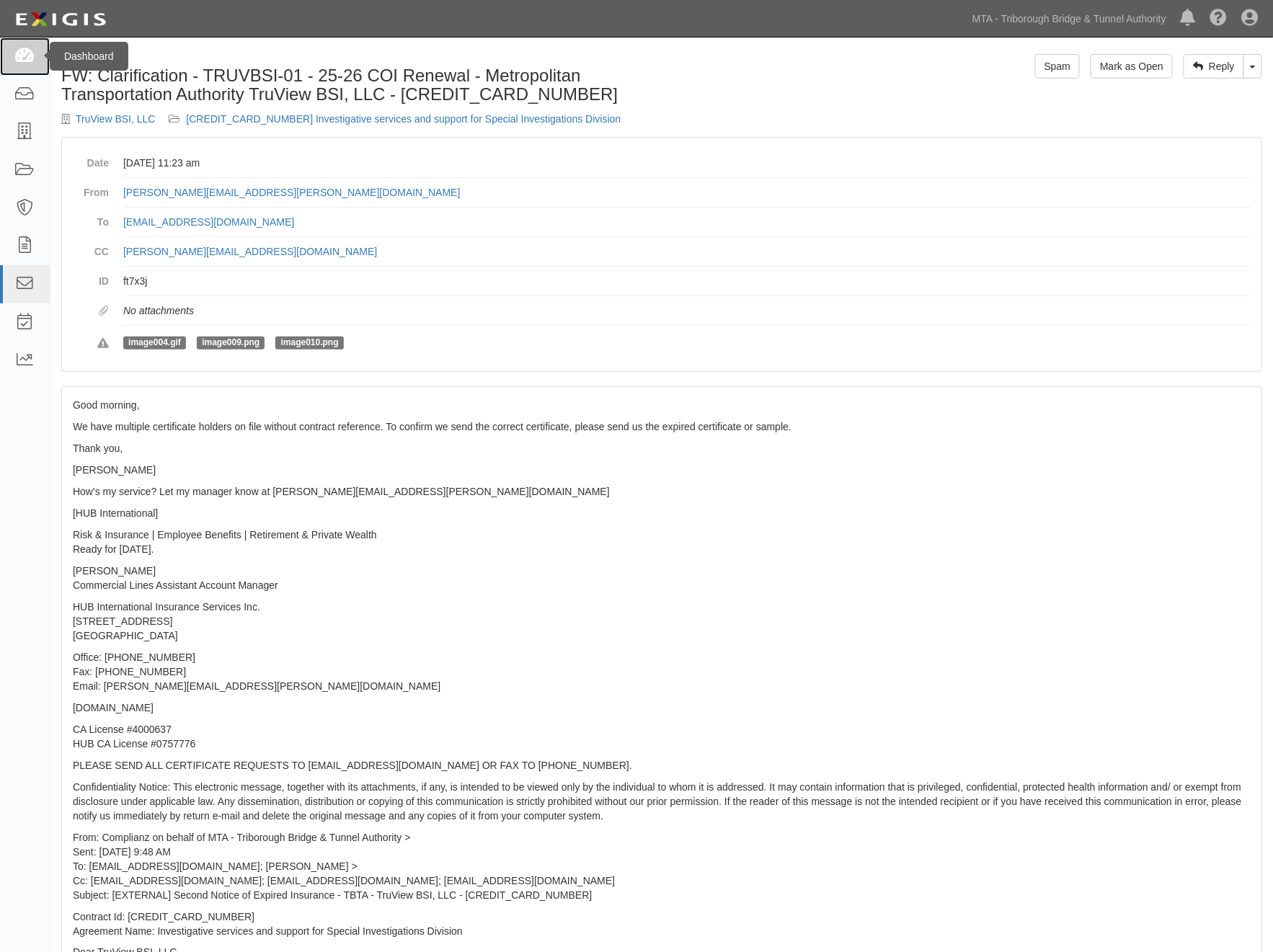
click at [25, 54] on icon at bounding box center [25, 56] width 20 height 17
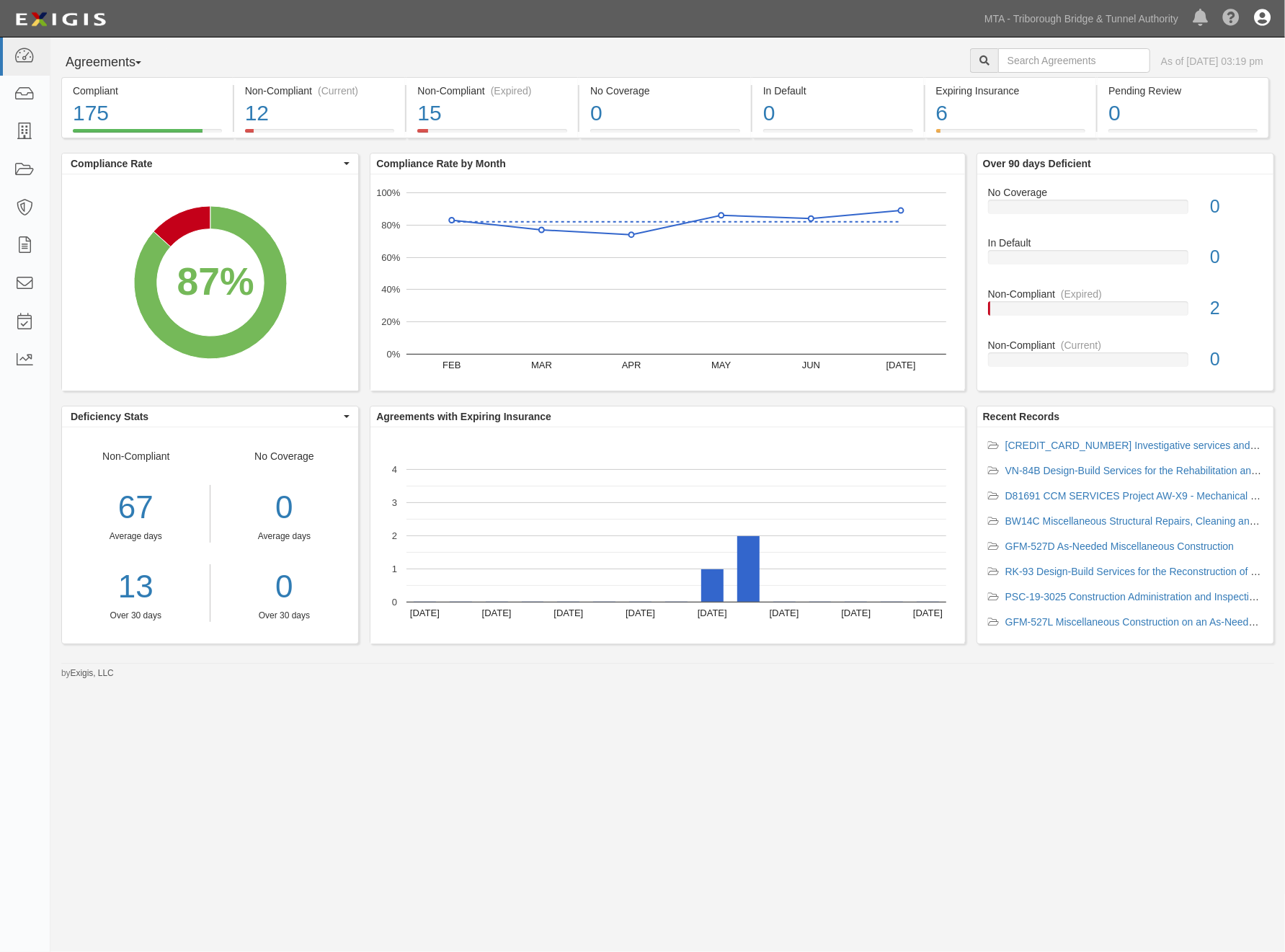
click at [1267, 21] on icon at bounding box center [1263, 18] width 17 height 18
click at [1213, 78] on link "Sign Out" at bounding box center [1219, 84] width 114 height 29
